Goal: Transaction & Acquisition: Subscribe to service/newsletter

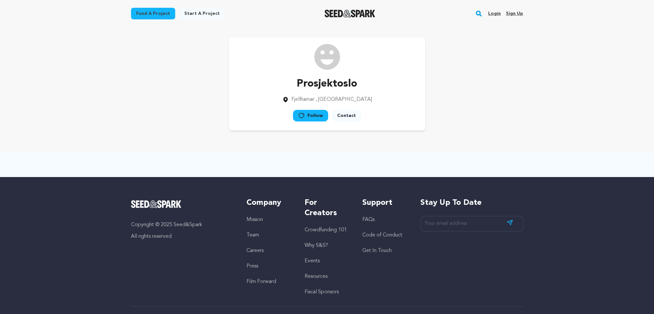
click at [520, 15] on link "Sign up" at bounding box center [514, 13] width 17 height 10
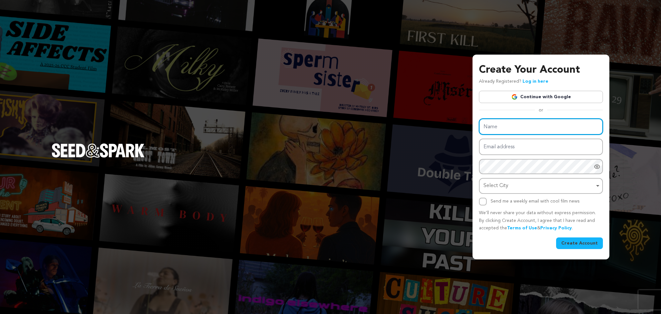
click at [482, 126] on input "Name" at bounding box center [541, 126] width 124 height 16
paste input "SpecOps HQ"
type input "SpecOps HQ"
drag, startPoint x: 481, startPoint y: 138, endPoint x: 483, endPoint y: 143, distance: 4.5
click at [482, 139] on div "Name SpecOps HQ Email address Password Password must have at least 8 characters…" at bounding box center [541, 161] width 124 height 87
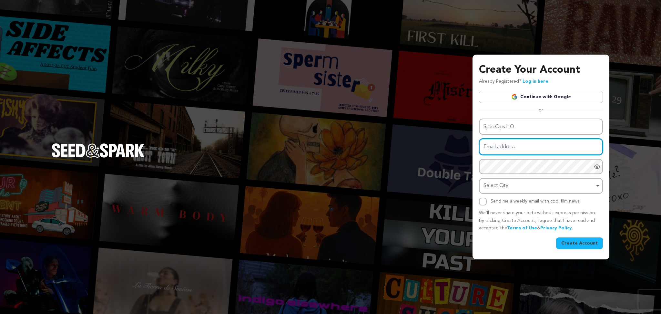
click at [510, 150] on input "Email address" at bounding box center [541, 146] width 124 height 16
paste input "http://specops.ae/"
type input "http://specops.ae/"
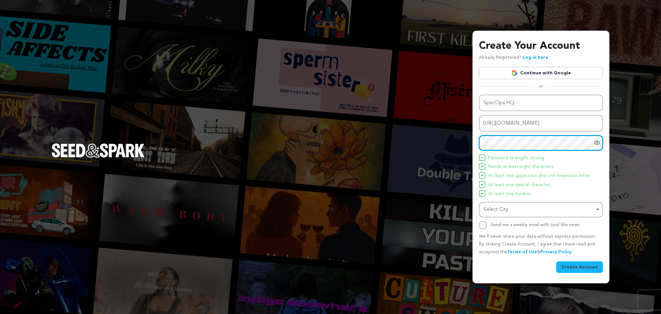
click at [494, 202] on div "Select City Select City Remove item" at bounding box center [541, 210] width 124 height 16
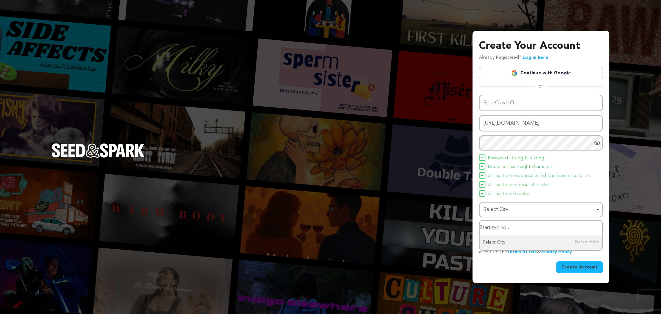
click at [496, 224] on input "Select City" at bounding box center [541, 227] width 123 height 15
paste input "Dubai"
type input "Dubai"
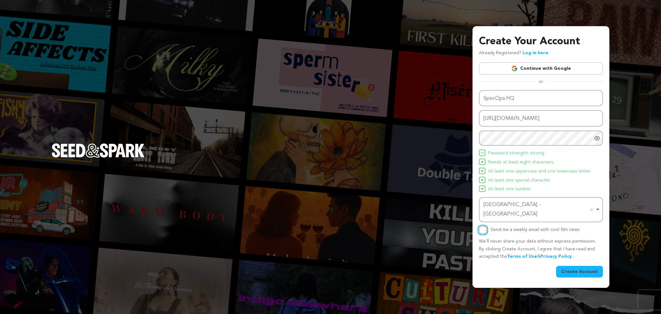
click at [484, 226] on input "Send me a weekly email with cool film news" at bounding box center [483, 230] width 8 height 8
checkbox input "true"
click at [584, 268] on button "Create Account" at bounding box center [579, 272] width 47 height 12
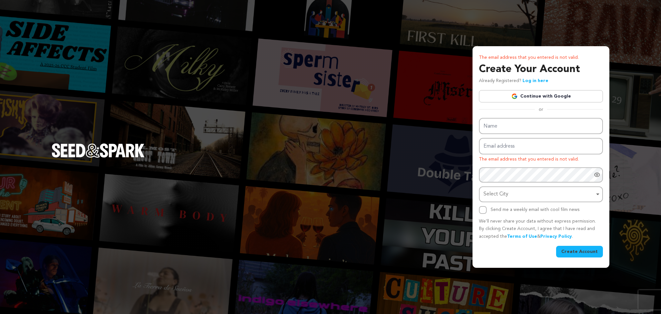
click at [513, 190] on div "Select City Remove item" at bounding box center [539, 194] width 111 height 9
click at [502, 206] on input "Select City" at bounding box center [541, 212] width 123 height 15
paste input "Dubai"
type input "Dubai"
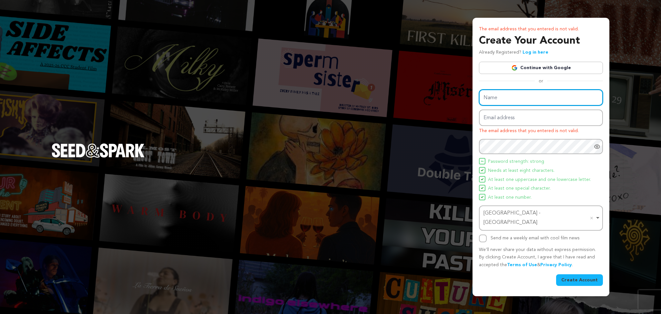
click at [489, 102] on input "Name" at bounding box center [541, 97] width 124 height 16
paste input "SpecOps HQ"
type input "SpecOps HQ"
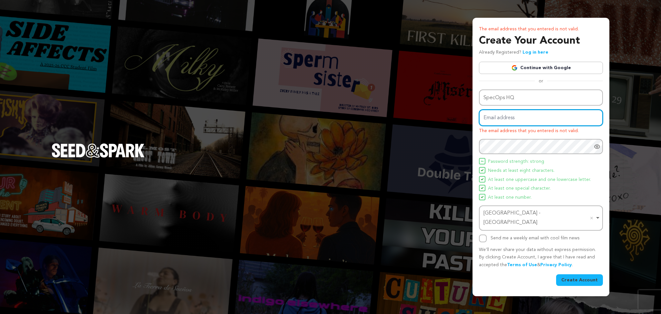
click at [504, 121] on input "Email address" at bounding box center [541, 117] width 124 height 16
paste input "gihiwa@cyclelove.cc"
type input "gihiwa@cyclelove.cc"
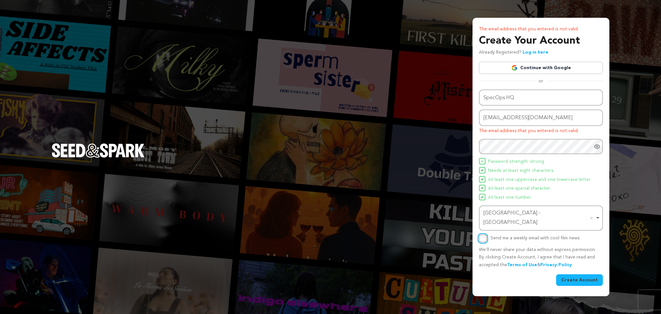
click at [479, 234] on input "Send me a weekly email with cool film news" at bounding box center [483, 238] width 8 height 8
checkbox input "true"
click at [568, 274] on button "Create Account" at bounding box center [579, 280] width 47 height 12
click at [582, 274] on button "Create Account" at bounding box center [579, 280] width 47 height 12
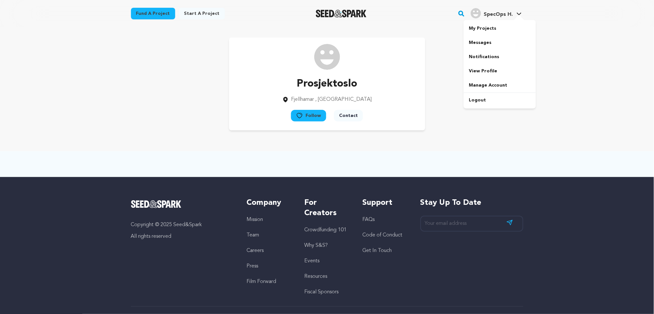
click at [518, 8] on link "SpecOps H. SpecOps H." at bounding box center [497, 13] width 54 height 12
click at [491, 13] on span "SpecOps H." at bounding box center [498, 14] width 29 height 5
